Goal: Find specific page/section: Find specific page/section

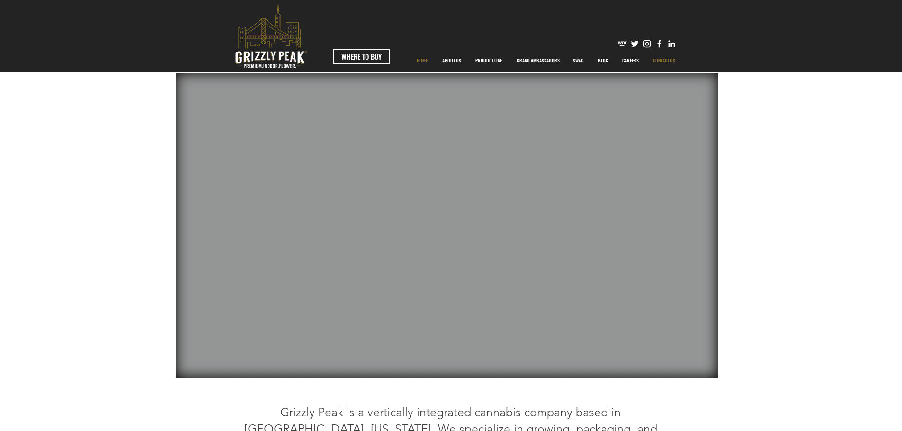
click at [666, 59] on p "CONTACT US" at bounding box center [664, 61] width 32 height 24
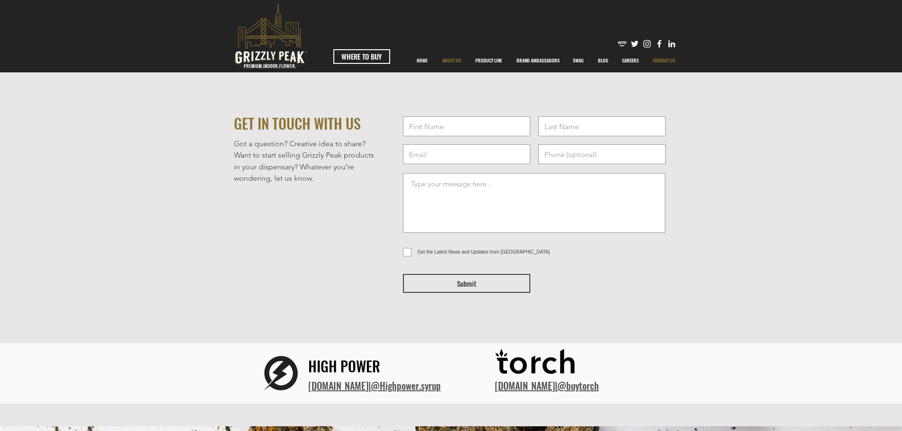
click at [460, 60] on p "ABOUT US" at bounding box center [451, 61] width 28 height 24
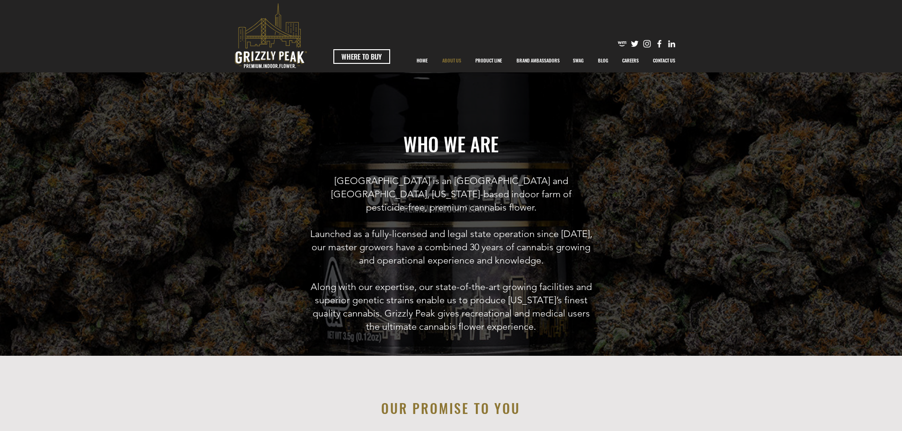
click at [447, 60] on p "ABOUT US" at bounding box center [451, 61] width 28 height 24
